Goal: Transaction & Acquisition: Purchase product/service

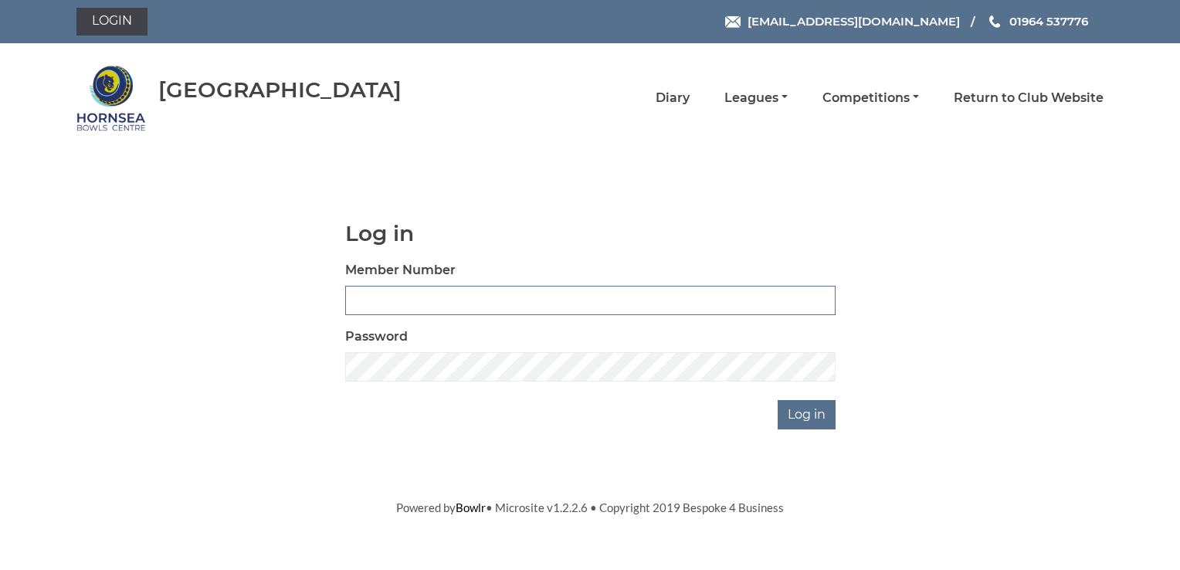
click at [391, 294] on input "Member Number" at bounding box center [590, 300] width 490 height 29
type input "0137"
click at [800, 416] on input "Log in" at bounding box center [807, 414] width 58 height 29
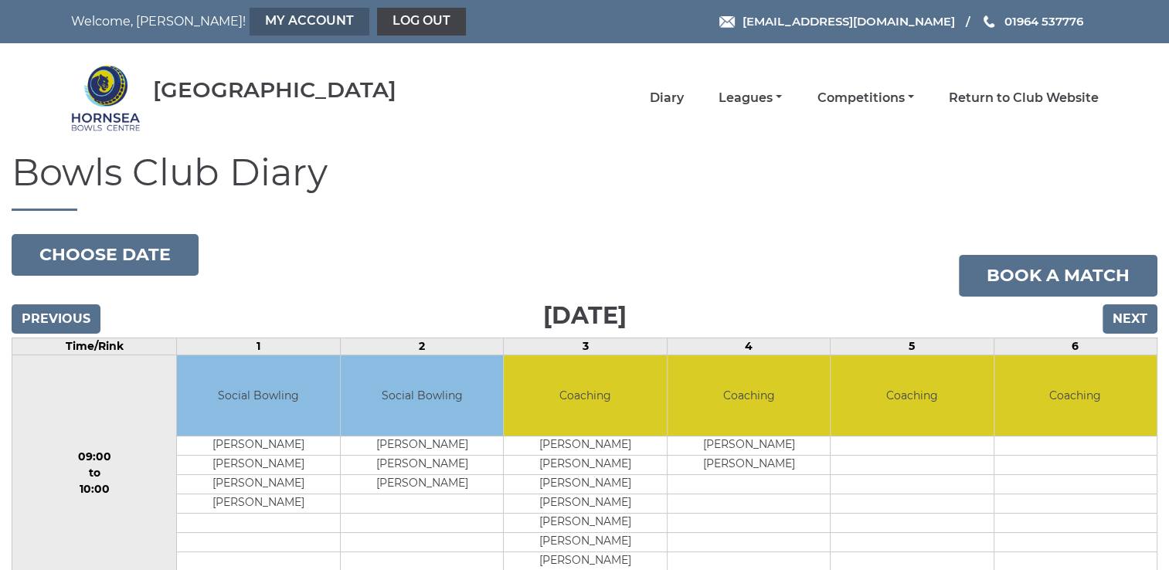
click at [253, 17] on link "My Account" at bounding box center [309, 22] width 120 height 28
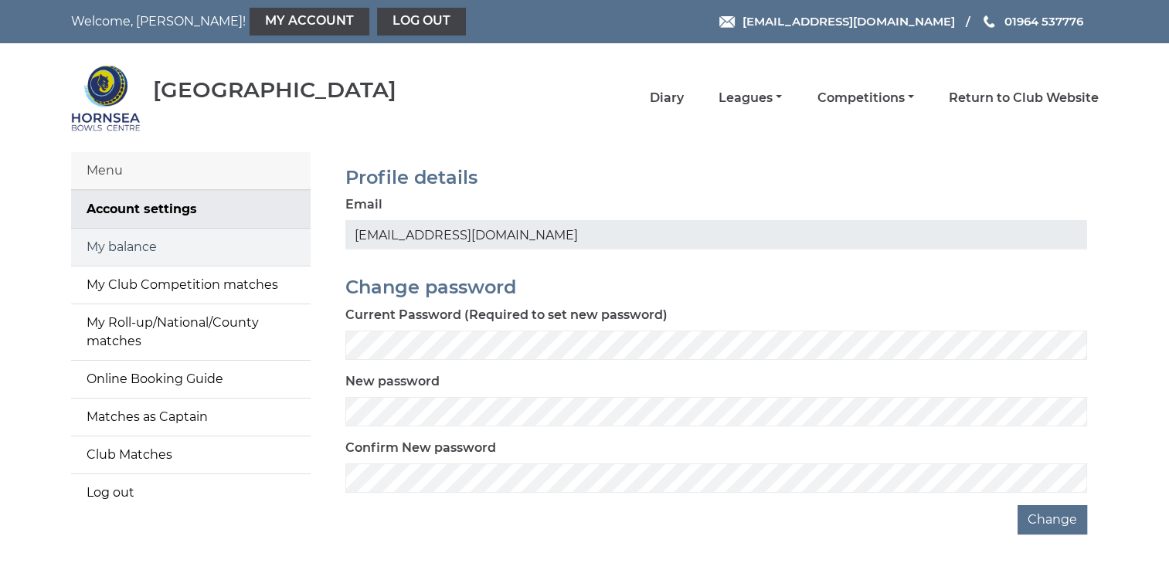
click at [122, 247] on link "My balance" at bounding box center [190, 247] width 239 height 37
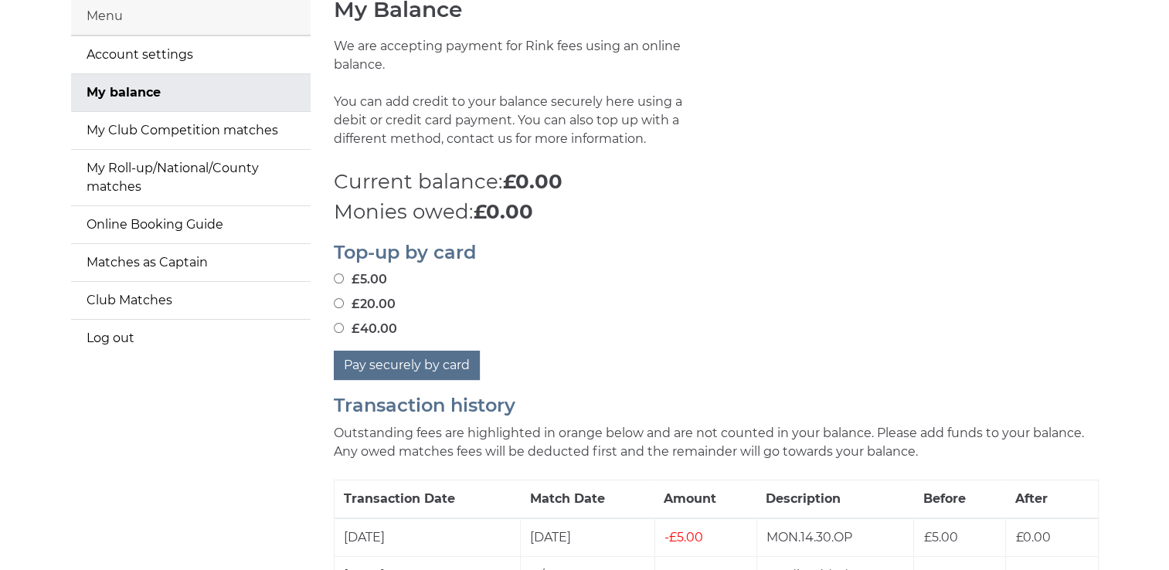
scroll to position [309, 0]
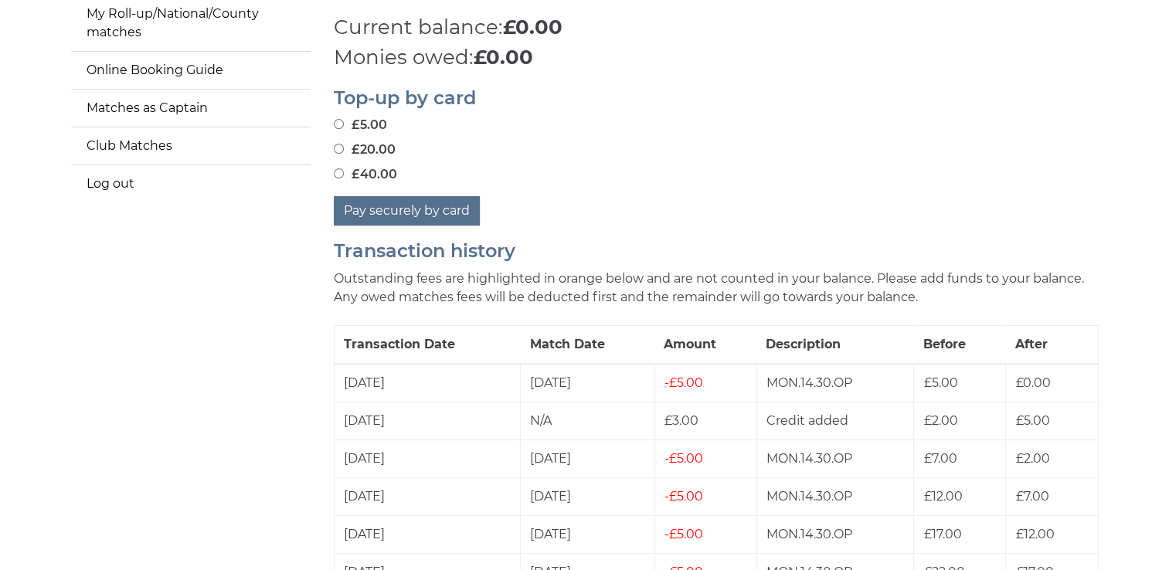
click at [339, 148] on input "£20.00" at bounding box center [339, 149] width 10 height 10
radio input "true"
click at [409, 209] on button "Pay securely by card" at bounding box center [407, 210] width 146 height 29
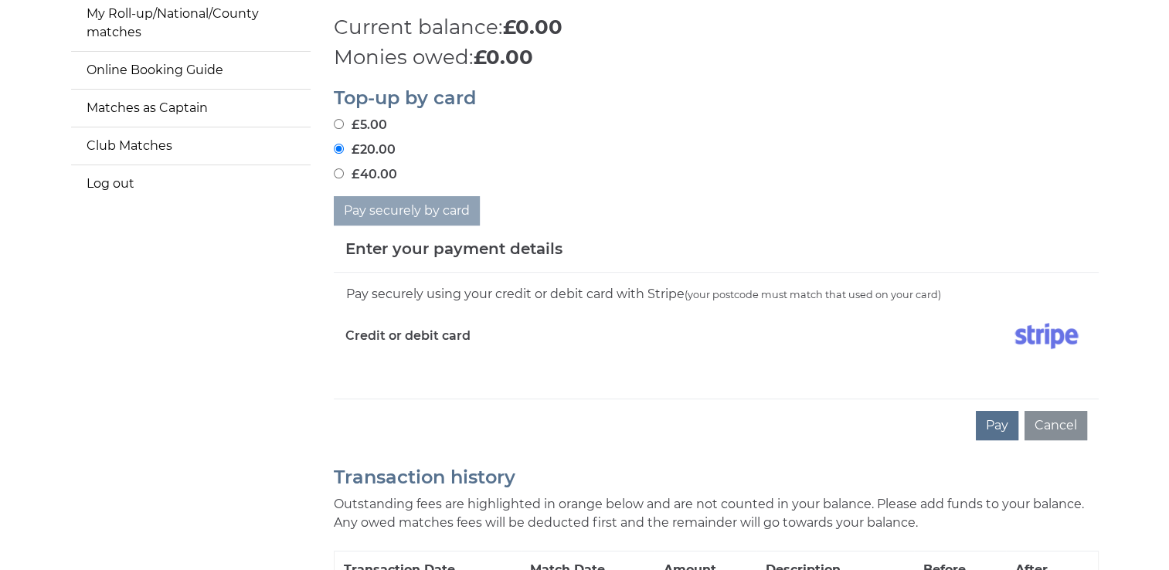
click at [436, 375] on div "Pay securely using your credit or debit card with Stripe (your postcode must ma…" at bounding box center [716, 336] width 765 height 126
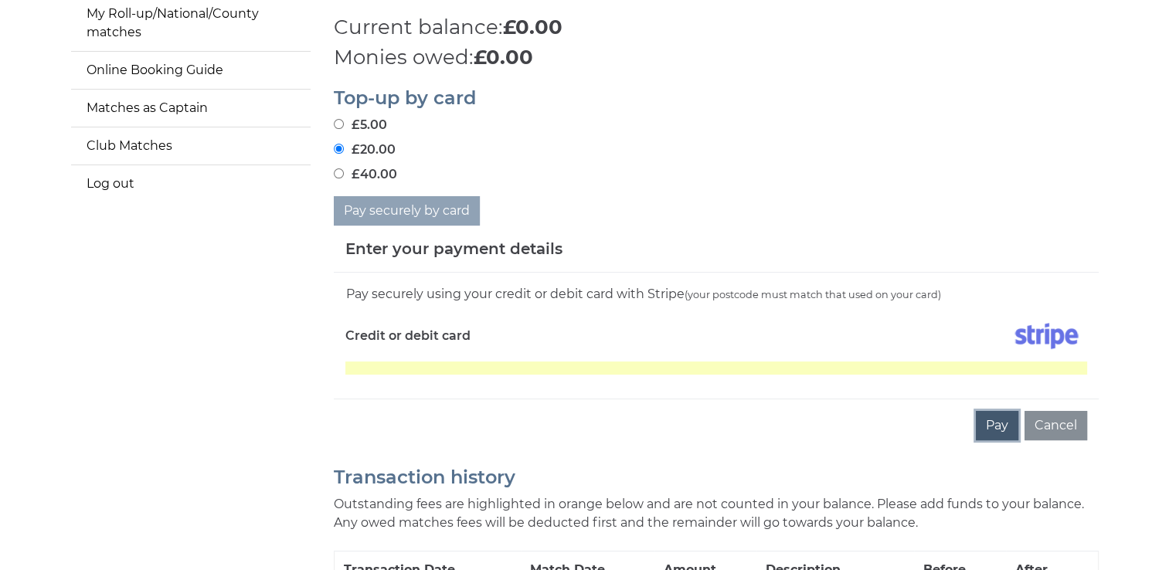
click at [995, 422] on button "Pay" at bounding box center [997, 425] width 42 height 29
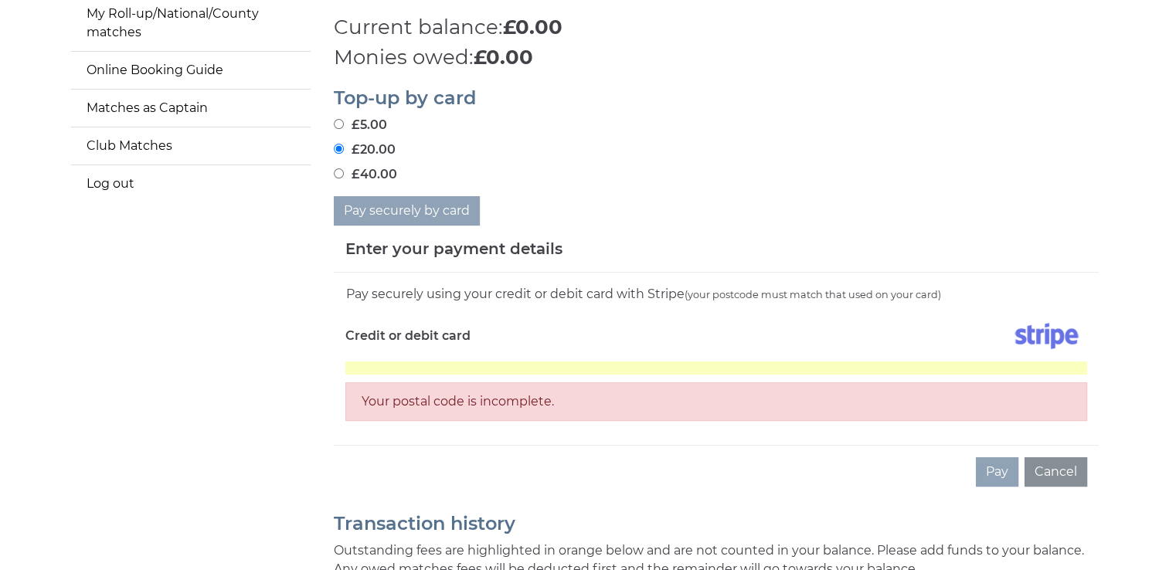
click at [1041, 355] on div at bounding box center [907, 339] width 382 height 45
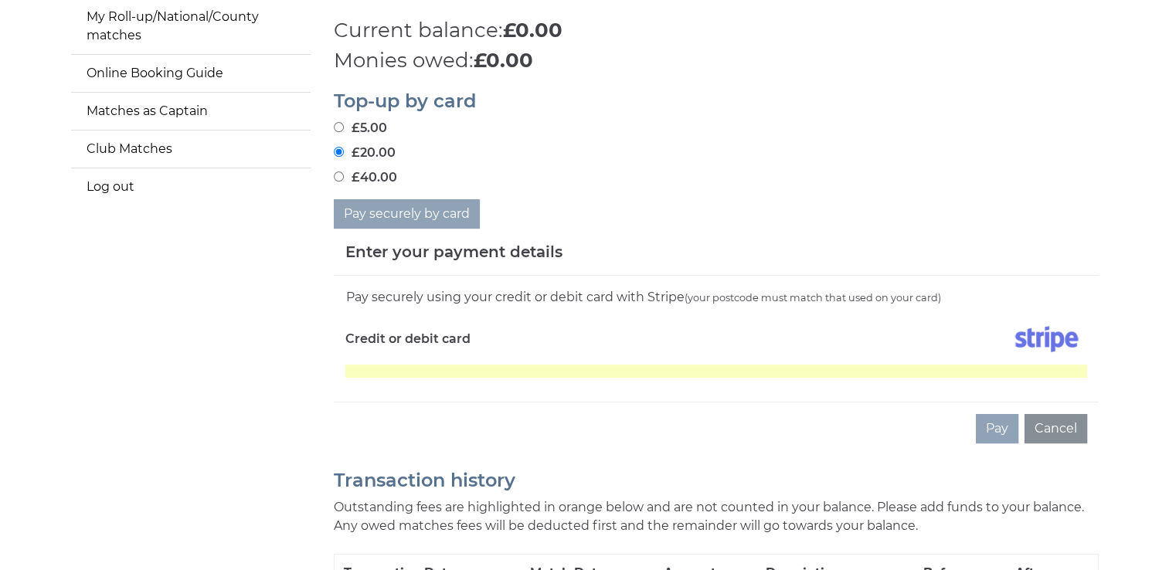
scroll to position [0, 0]
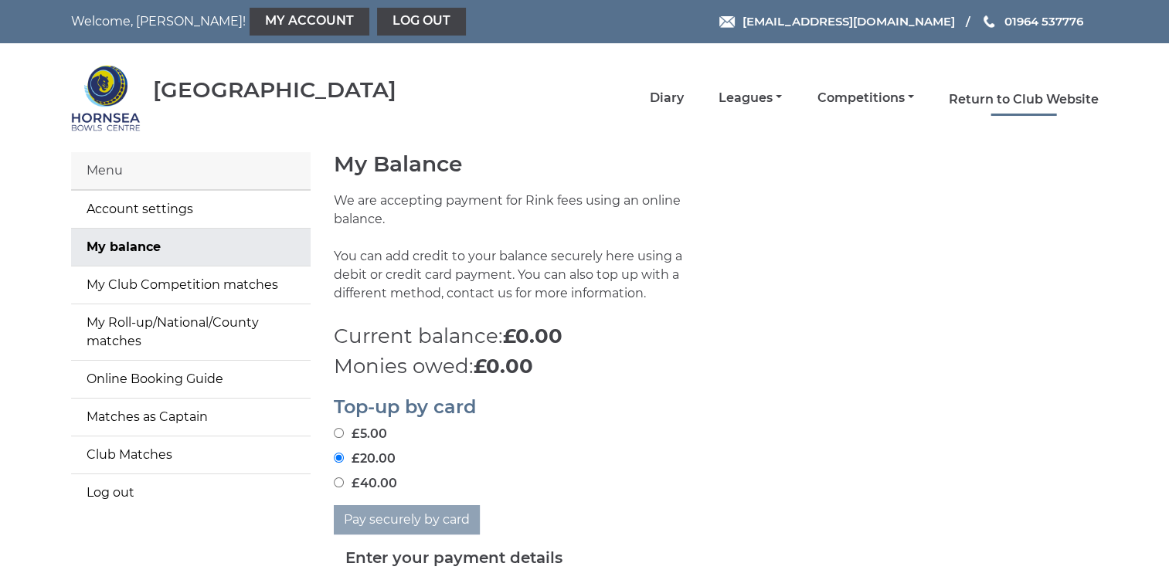
click at [1029, 98] on link "Return to Club Website" at bounding box center [1024, 99] width 150 height 17
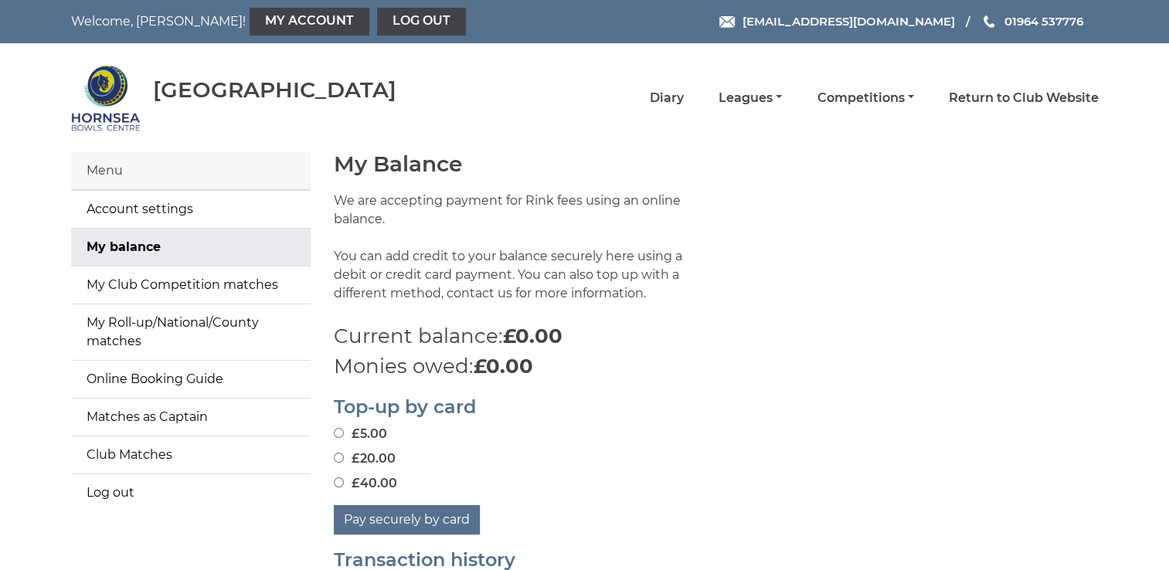
click at [336, 456] on input "£20.00" at bounding box center [339, 458] width 10 height 10
radio input "true"
click at [441, 518] on button "Pay securely by card" at bounding box center [407, 519] width 146 height 29
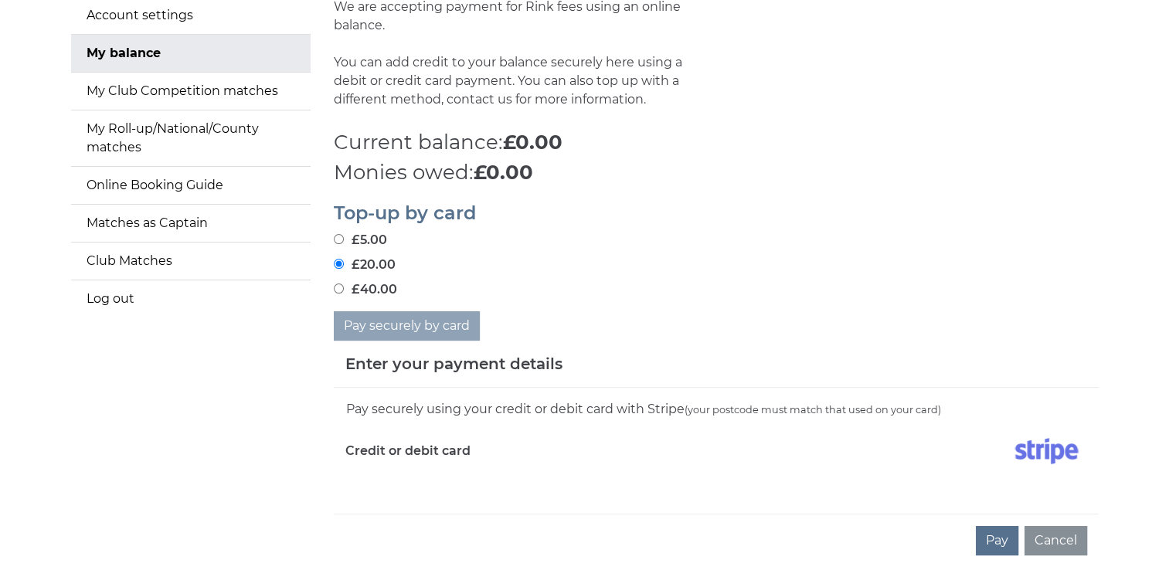
scroll to position [232, 0]
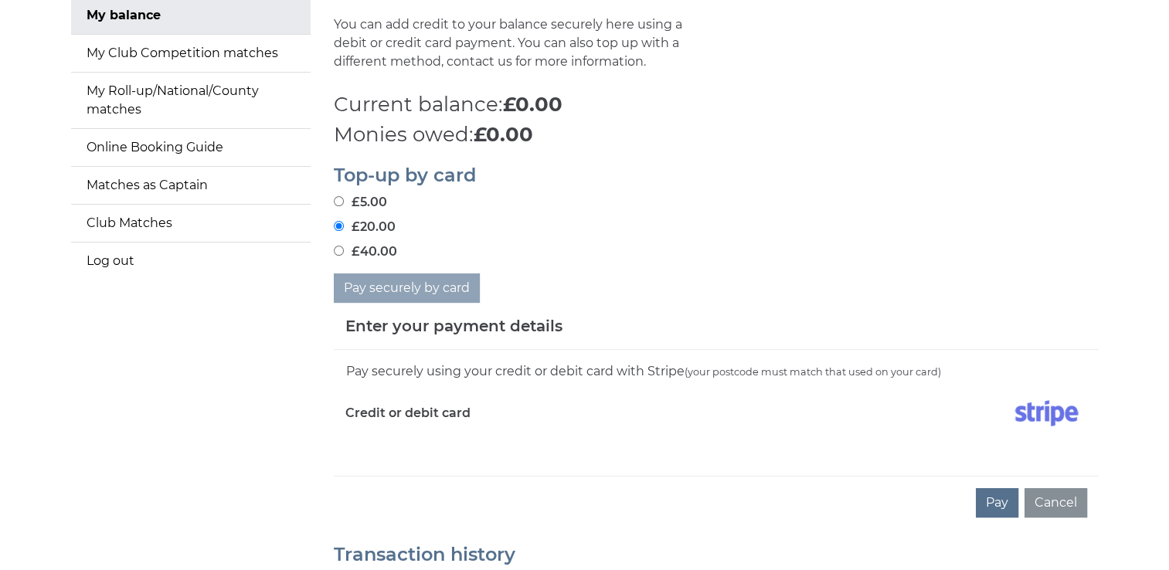
click at [675, 293] on div "Pay securely by card" at bounding box center [716, 287] width 765 height 29
click at [432, 456] on div "Pay securely using your credit or debit card with Stripe (your postcode must ma…" at bounding box center [716, 413] width 765 height 126
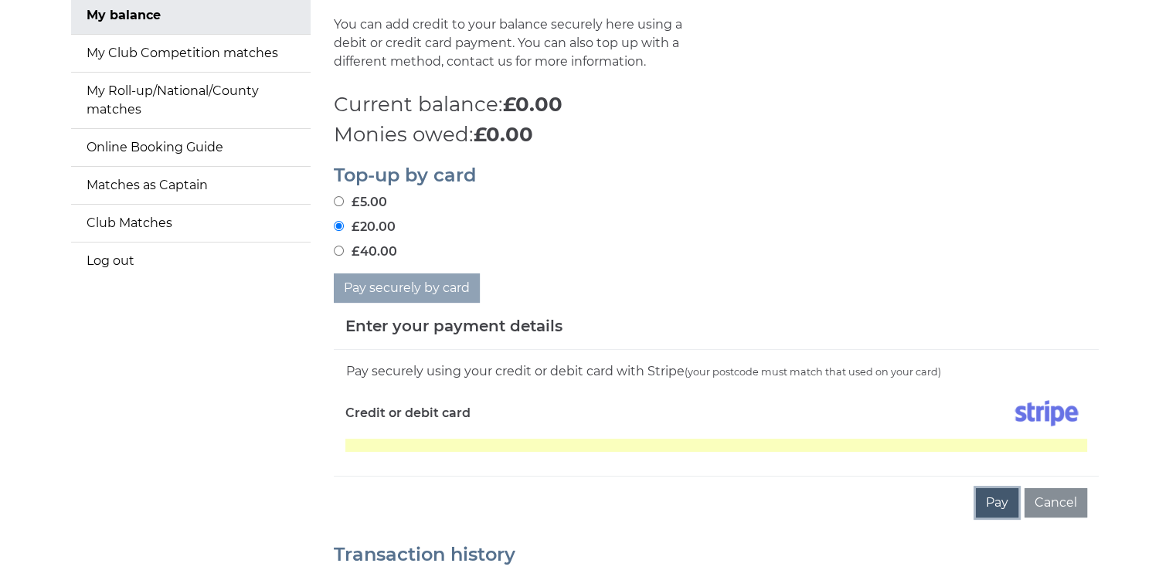
click at [993, 500] on button "Pay" at bounding box center [997, 502] width 42 height 29
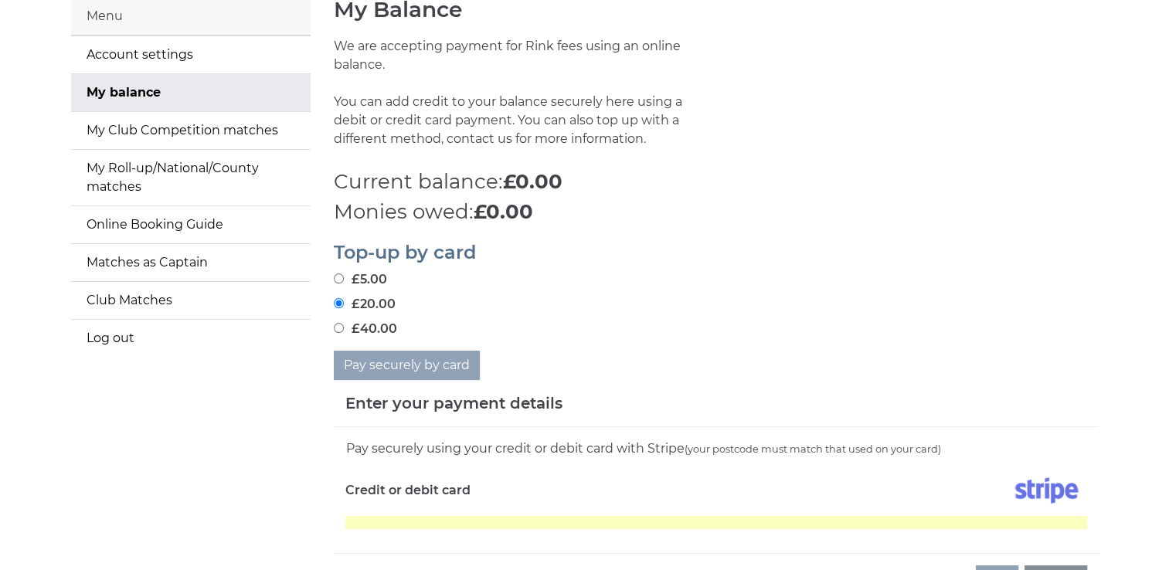
scroll to position [77, 0]
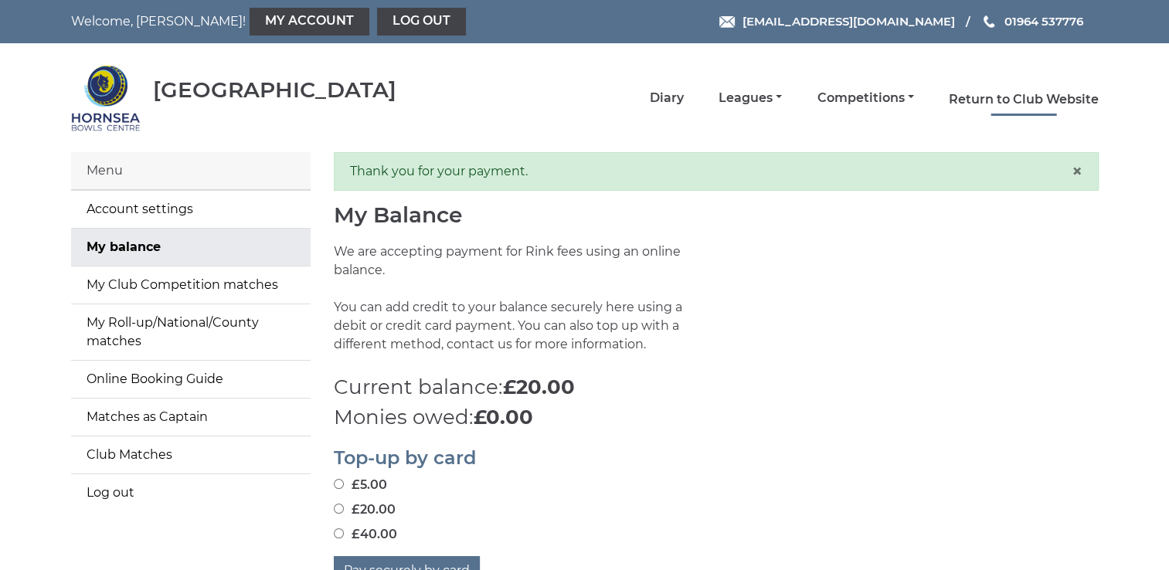
click at [981, 95] on link "Return to Club Website" at bounding box center [1024, 99] width 150 height 17
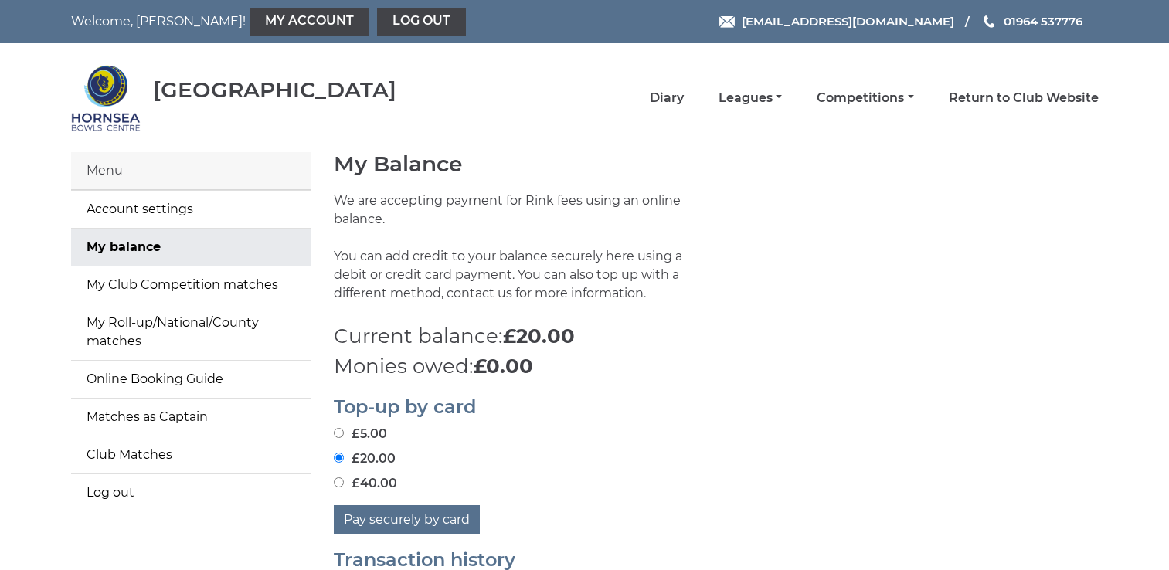
scroll to position [77, 0]
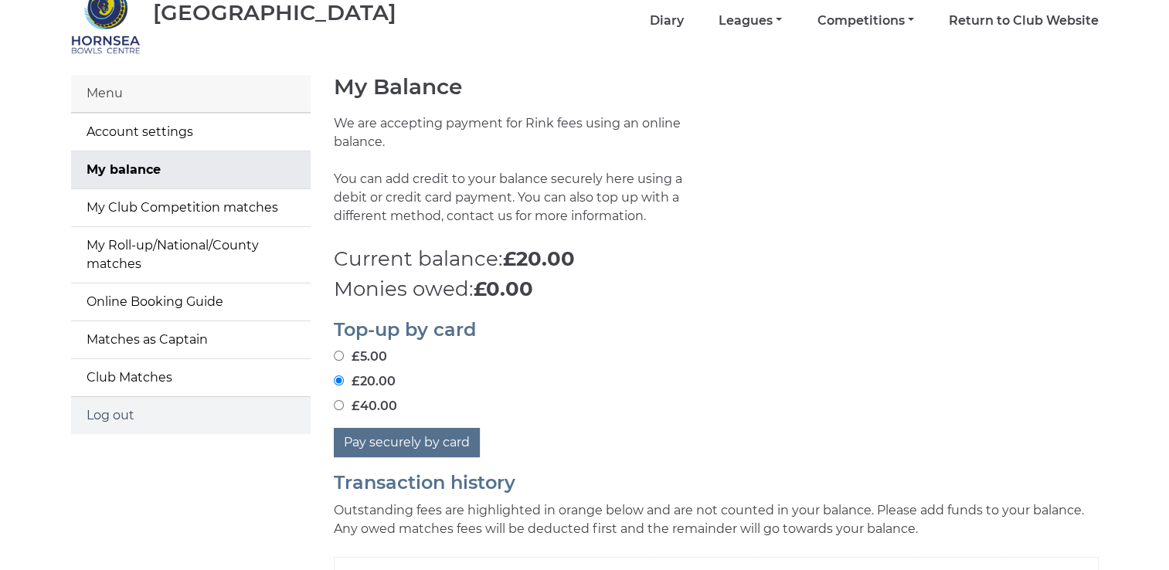
click at [115, 414] on link "Log out" at bounding box center [190, 415] width 239 height 37
